Goal: Information Seeking & Learning: Learn about a topic

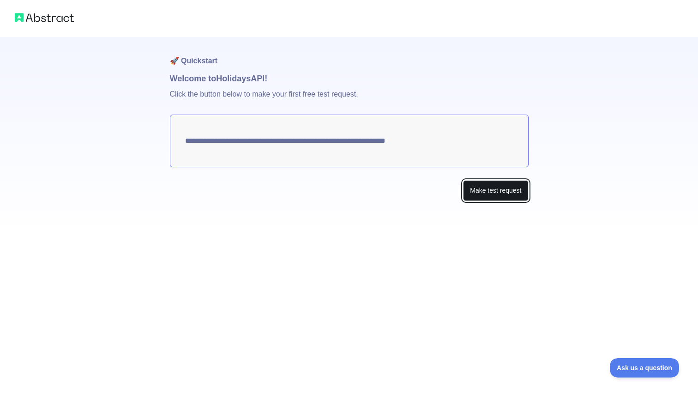
click at [484, 188] on button "Make test request" at bounding box center [495, 190] width 65 height 21
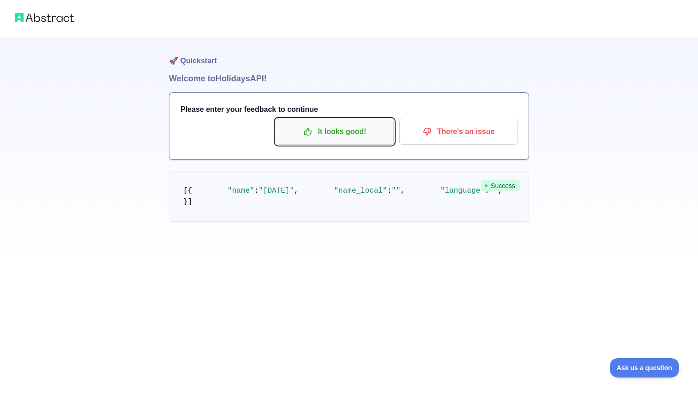
click at [333, 142] on button "It looks good!" at bounding box center [335, 132] width 118 height 26
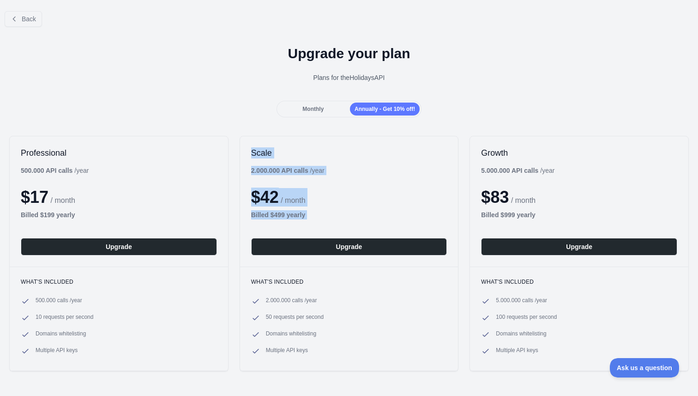
drag, startPoint x: 303, startPoint y: 227, endPoint x: 313, endPoint y: 120, distance: 107.1
click at [313, 120] on div "Back Upgrade your plan Plans for the Holidays API Monthly Annually - Get 10% of…" at bounding box center [349, 212] width 698 height 416
click at [315, 115] on div "Monthly" at bounding box center [314, 109] width 70 height 13
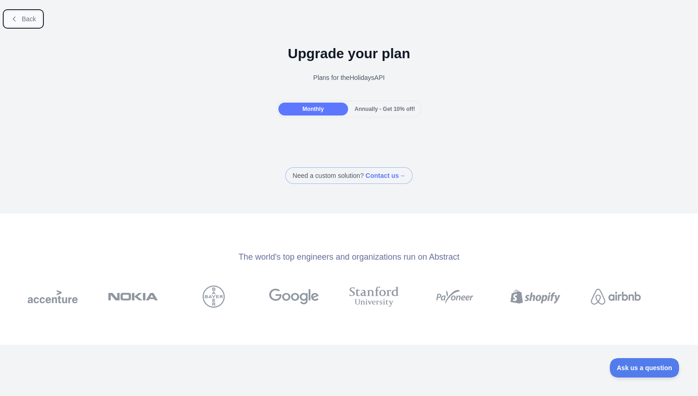
click at [40, 15] on button "Back" at bounding box center [23, 19] width 37 height 16
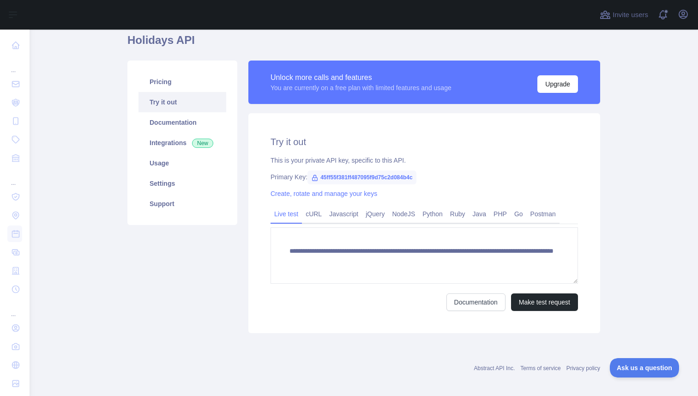
scroll to position [43, 0]
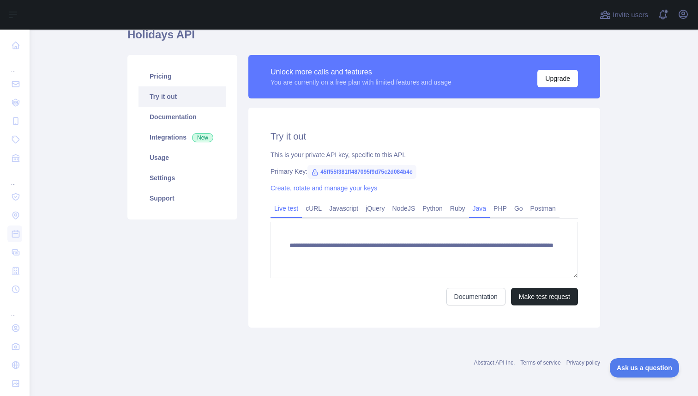
click at [488, 211] on link "Java" at bounding box center [479, 208] width 21 height 15
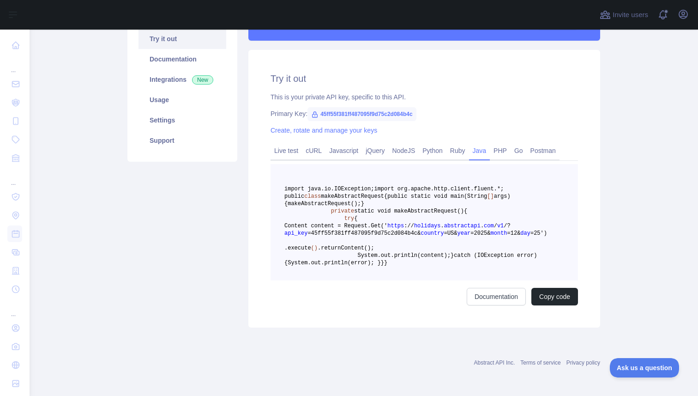
scroll to position [0, 0]
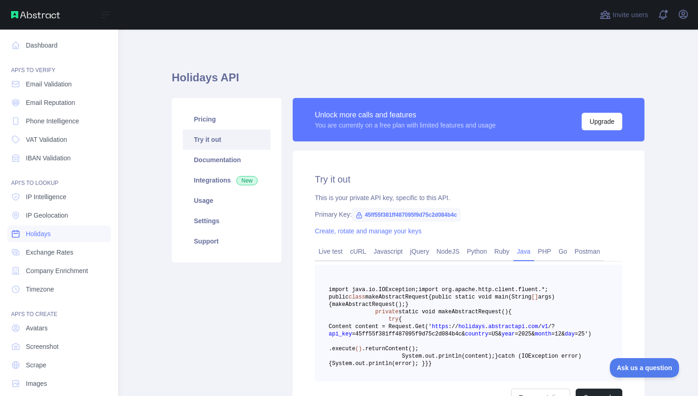
click at [47, 232] on span "Holidays" at bounding box center [38, 233] width 25 height 9
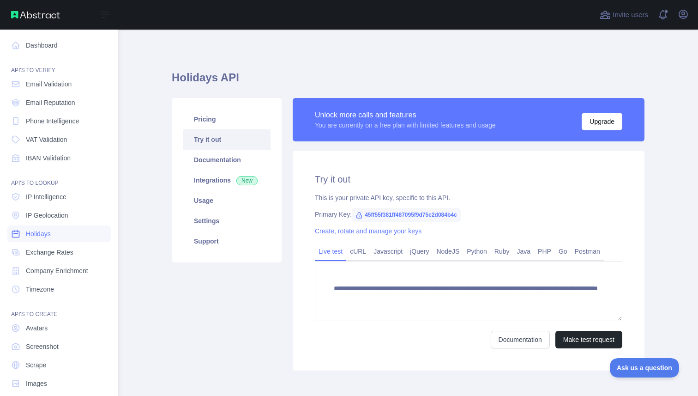
click at [47, 232] on span "Holidays" at bounding box center [38, 233] width 25 height 9
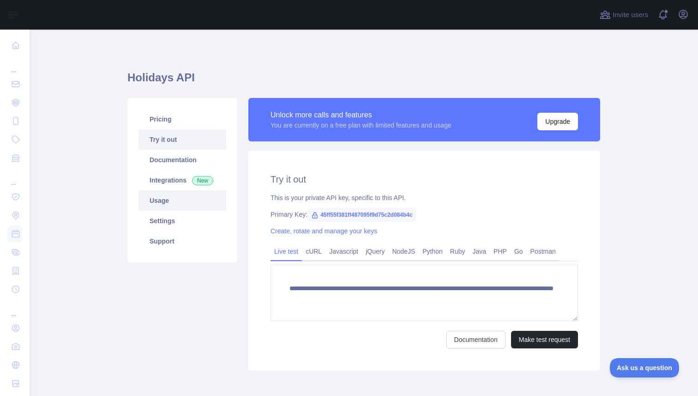
click at [179, 196] on link "Usage" at bounding box center [183, 200] width 88 height 20
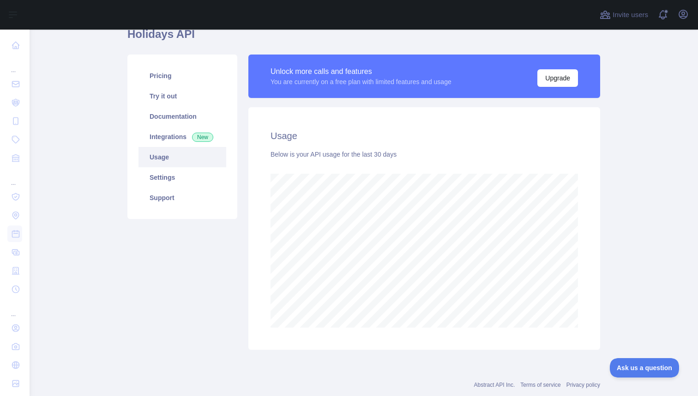
scroll to position [33, 0]
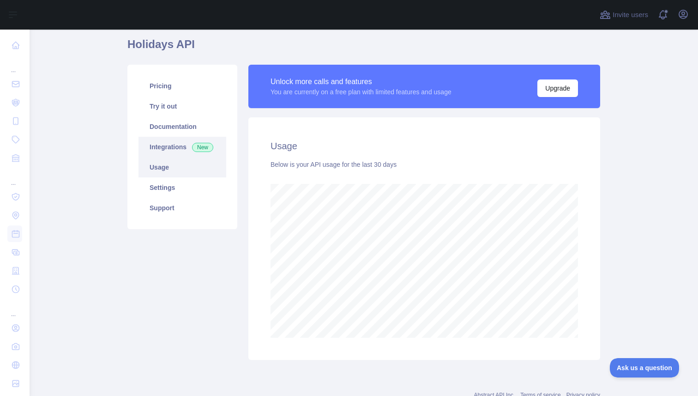
click at [189, 152] on link "Integrations New" at bounding box center [183, 147] width 88 height 20
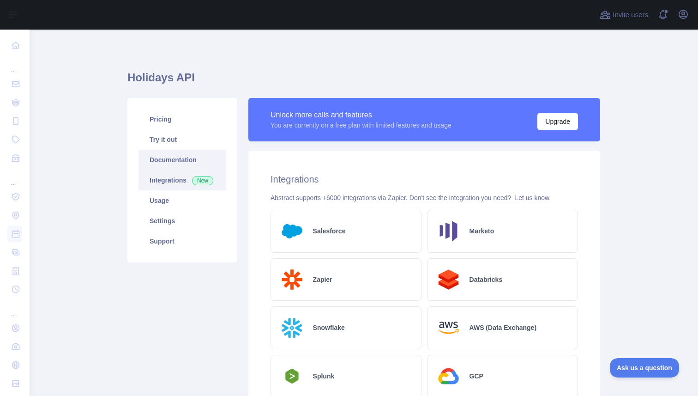
click at [162, 153] on link "Documentation" at bounding box center [183, 160] width 88 height 20
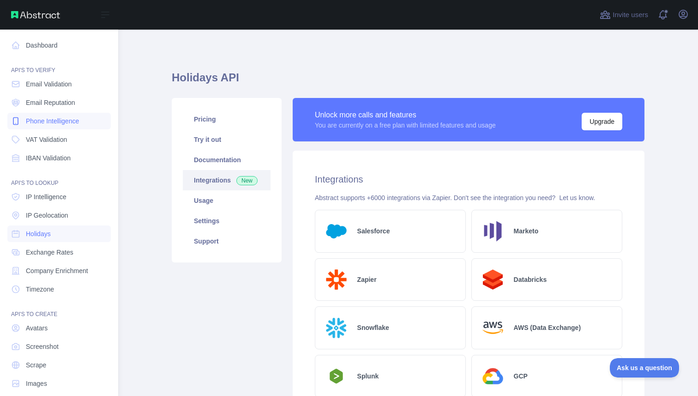
scroll to position [11, 0]
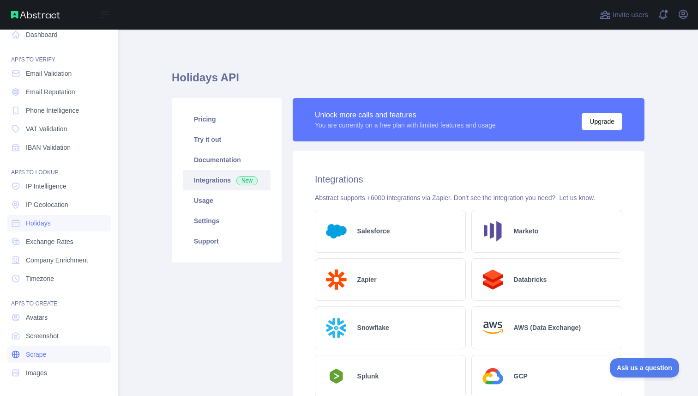
click at [63, 357] on link "Scrape" at bounding box center [58, 354] width 103 height 17
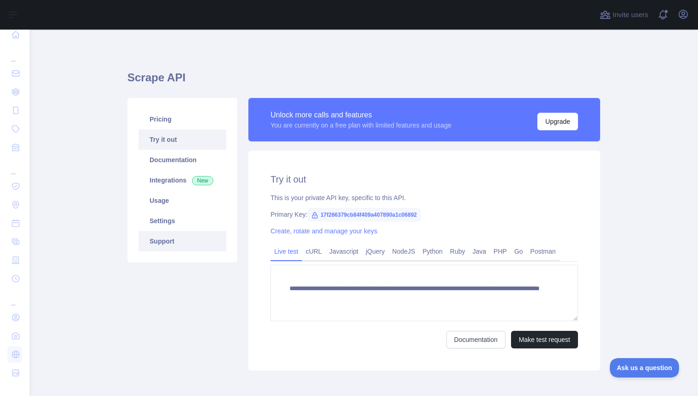
click at [165, 244] on link "Support" at bounding box center [183, 241] width 88 height 20
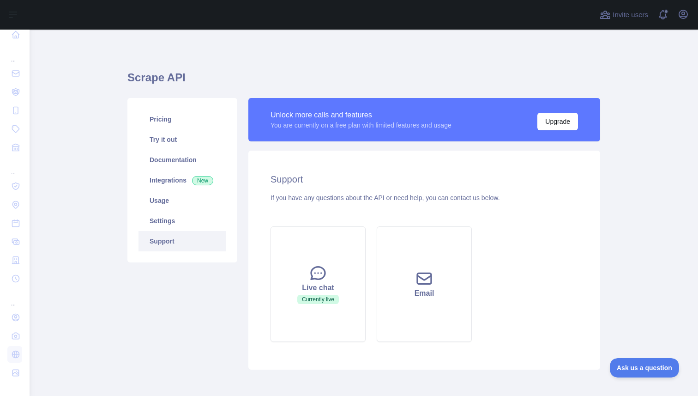
scroll to position [42, 0]
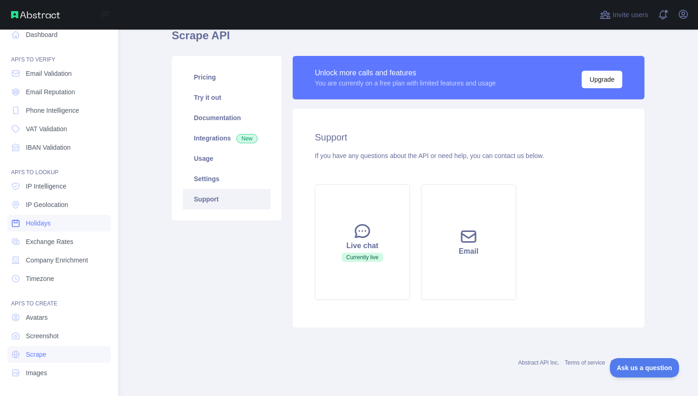
click at [47, 227] on span "Holidays" at bounding box center [38, 222] width 25 height 9
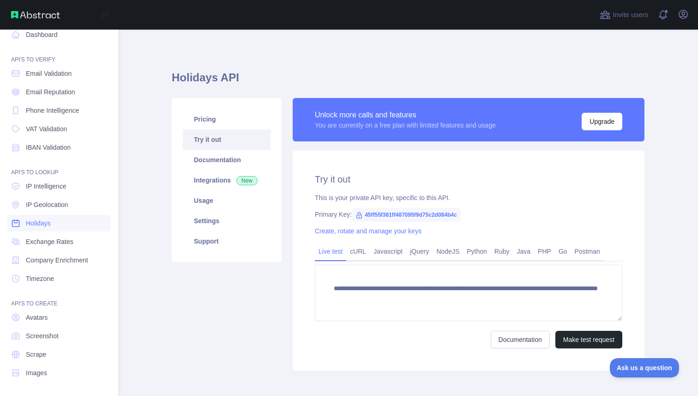
click at [47, 227] on span "Holidays" at bounding box center [38, 222] width 25 height 9
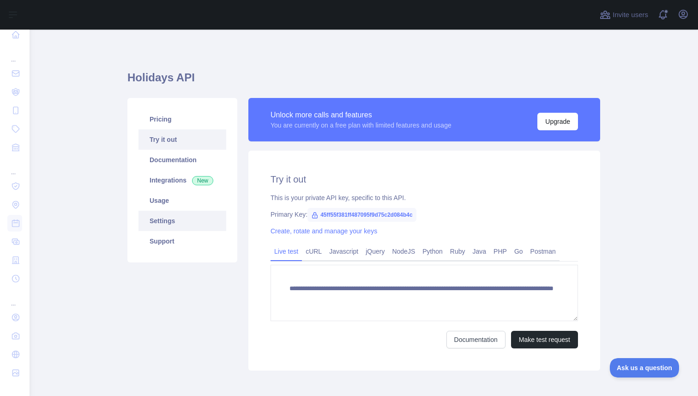
click at [193, 221] on link "Settings" at bounding box center [183, 221] width 88 height 20
